Goal: Information Seeking & Learning: Learn about a topic

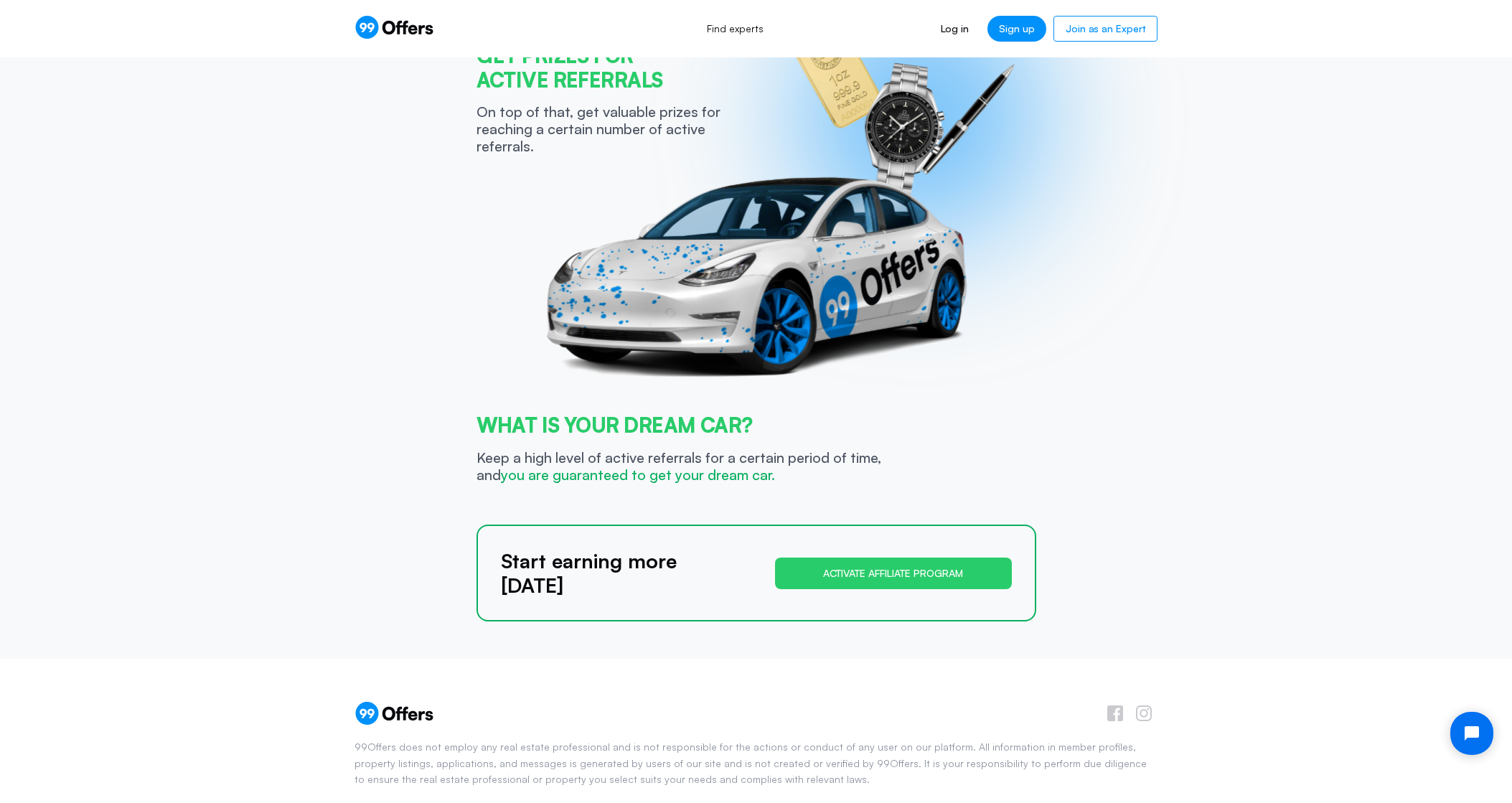
scroll to position [585, 0]
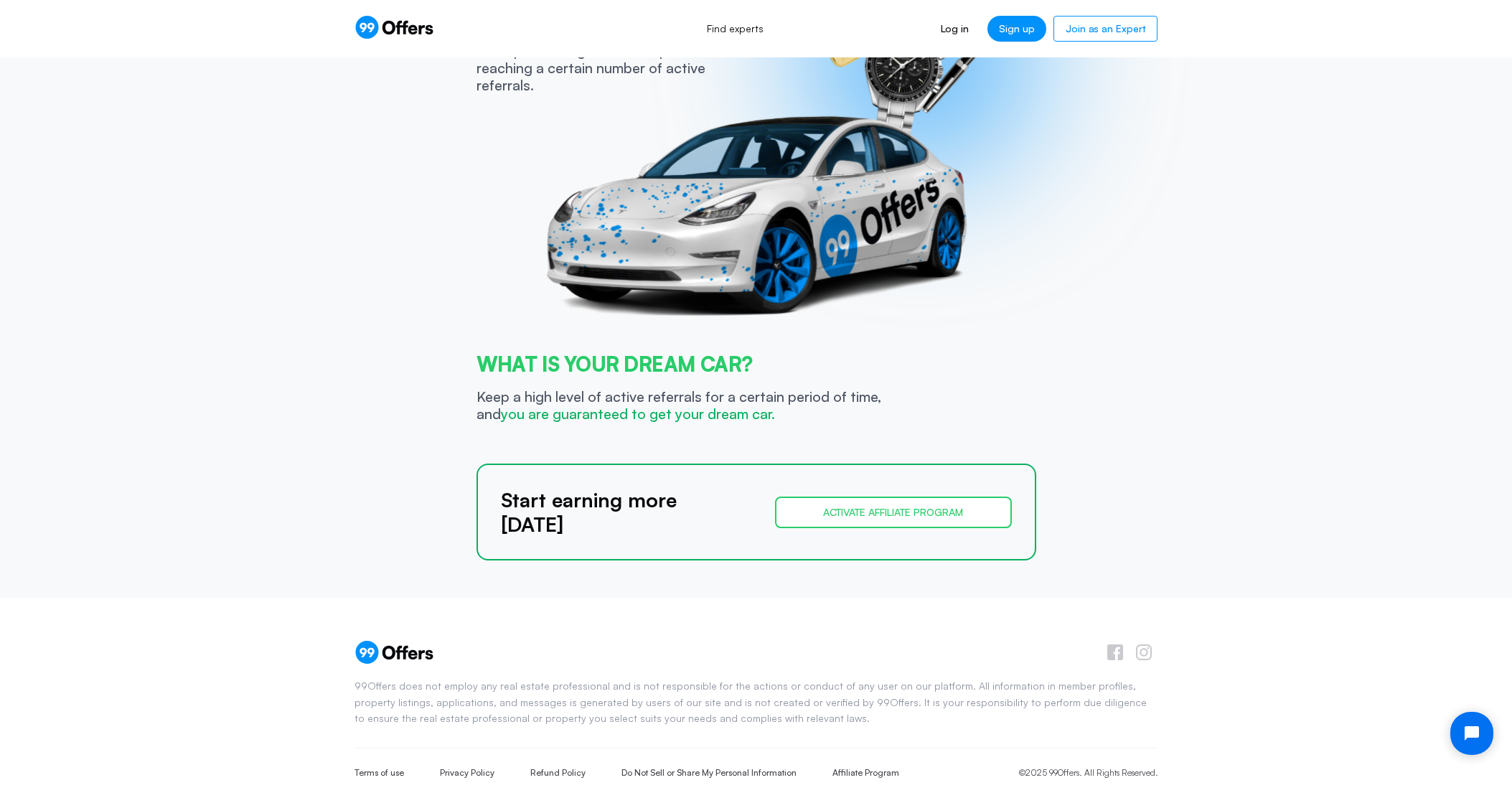
click at [869, 508] on button "Activate affiliate program" at bounding box center [894, 512] width 237 height 32
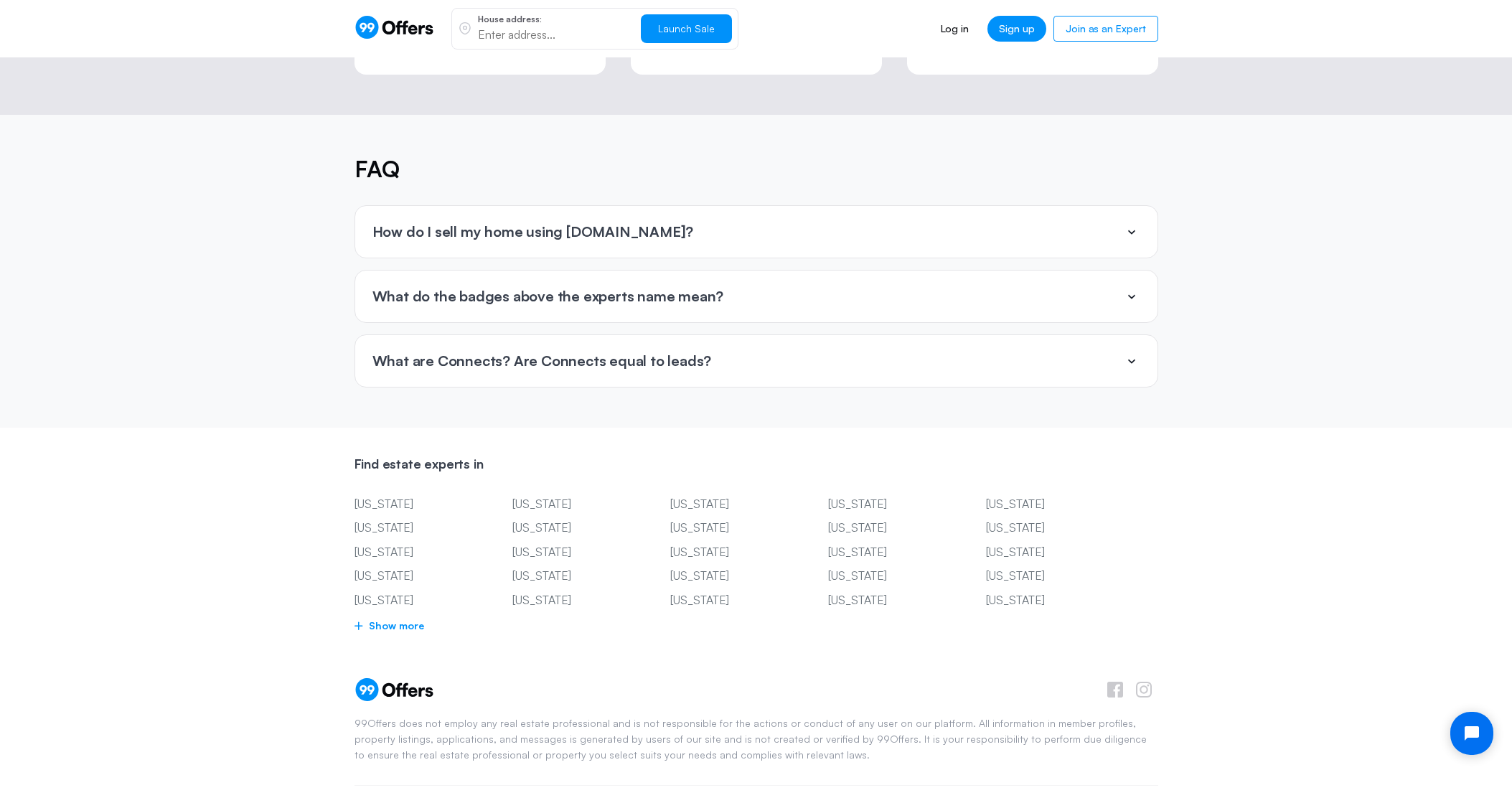
scroll to position [3281, 0]
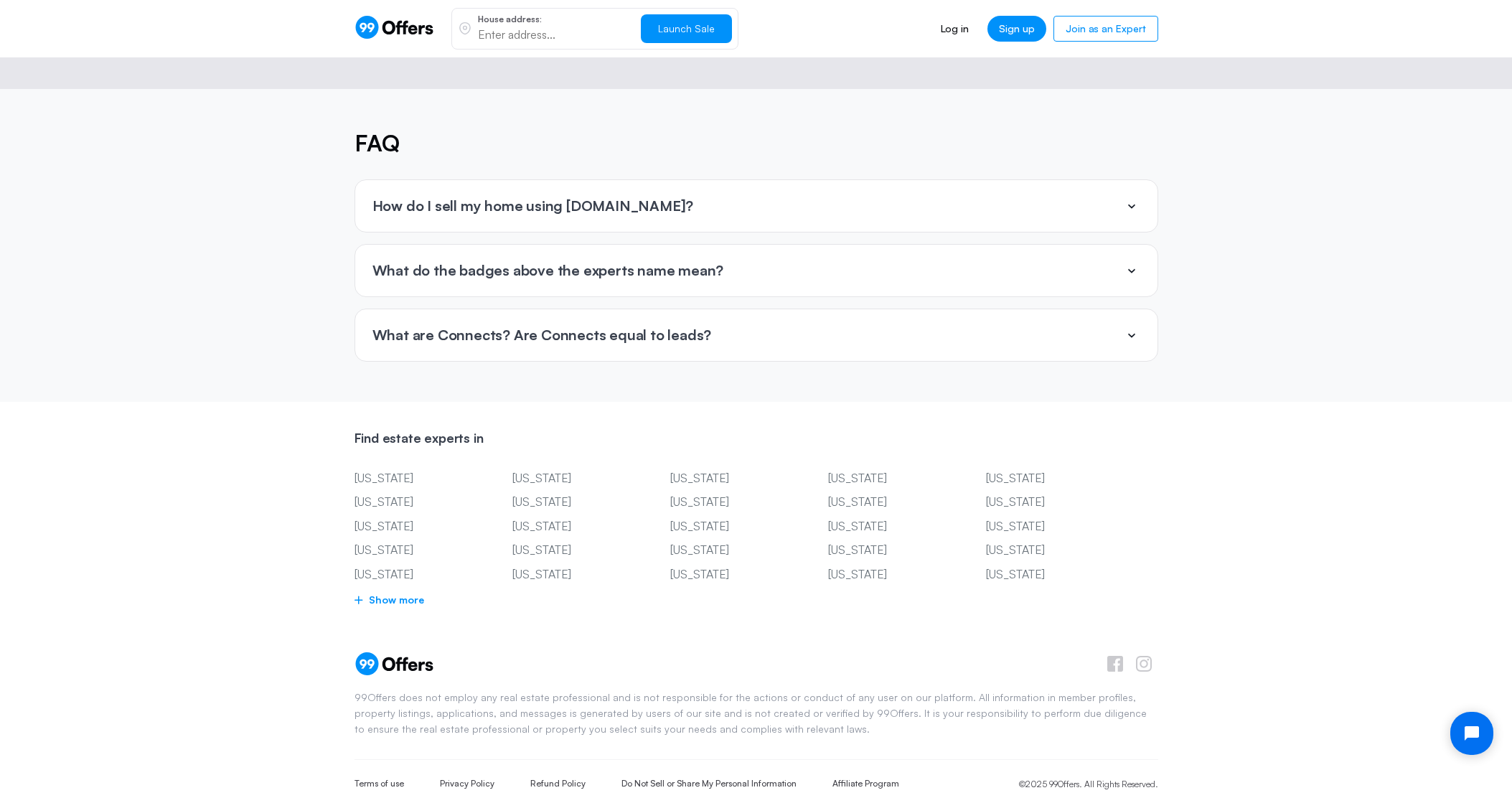
click at [430, 328] on p "What are Connects? Are Connects equal to leads?" at bounding box center [542, 335] width 340 height 16
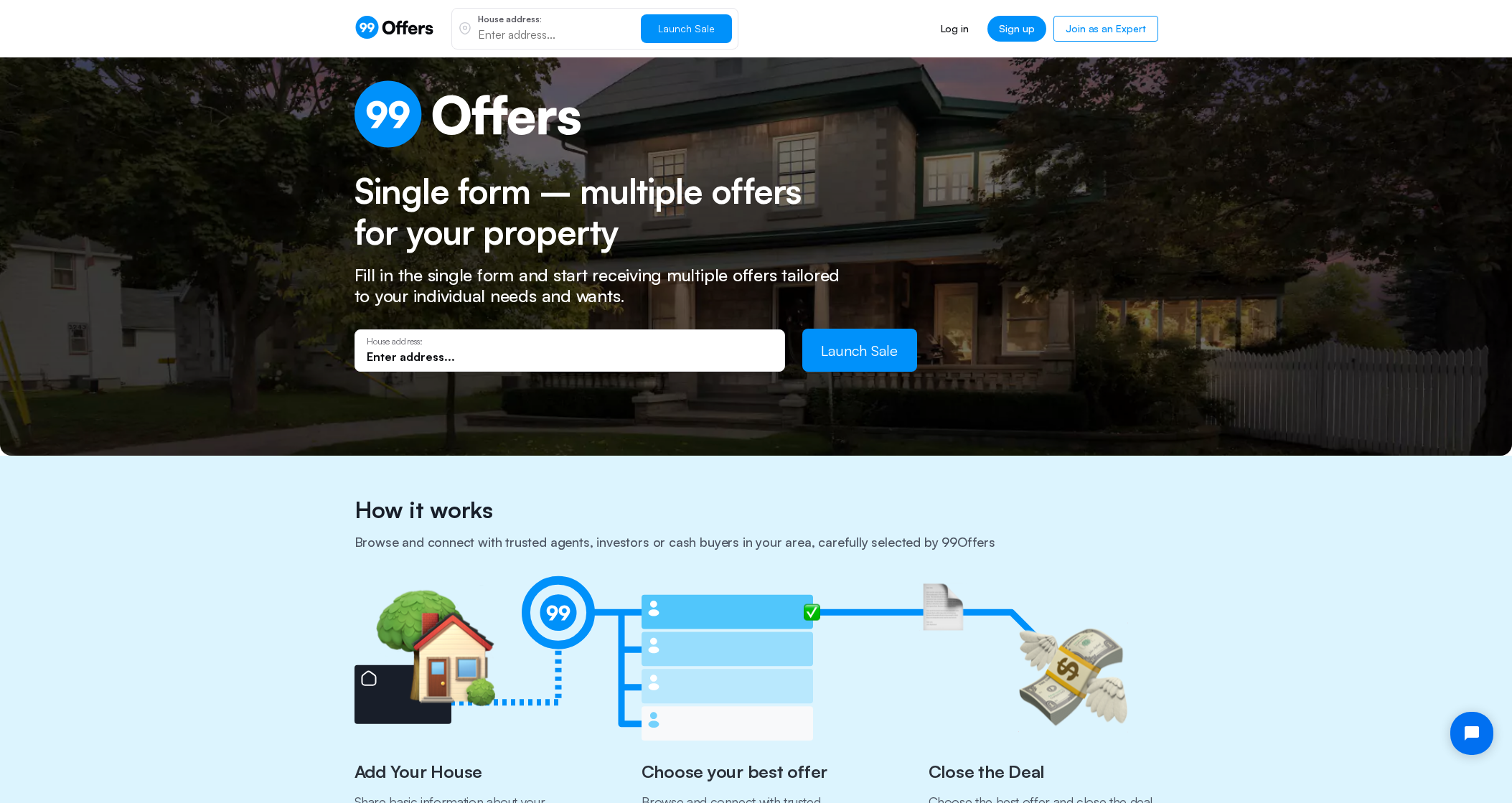
scroll to position [0, 0]
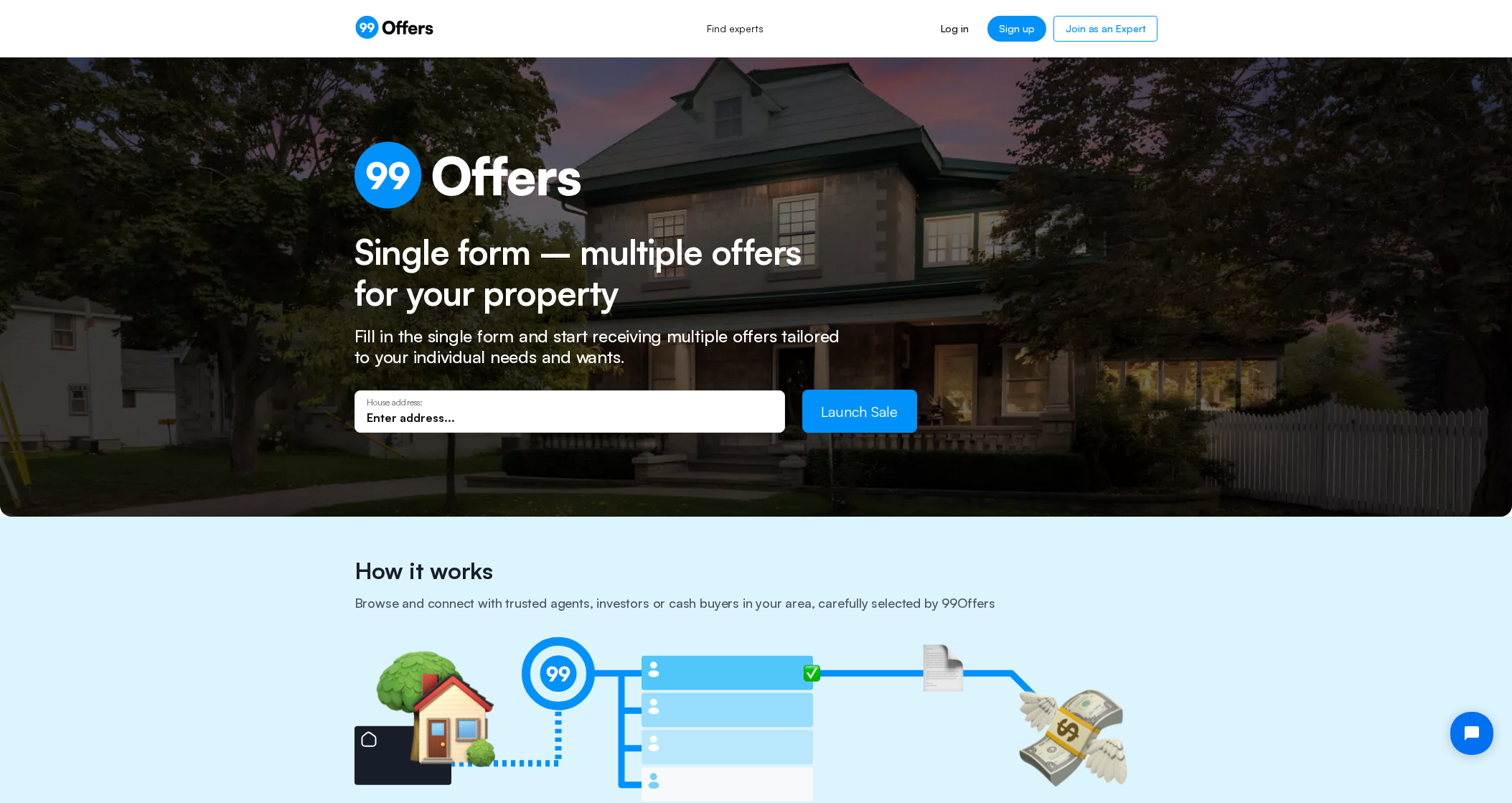
click at [394, 32] on icon at bounding box center [395, 27] width 80 height 23
